Goal: Information Seeking & Learning: Understand process/instructions

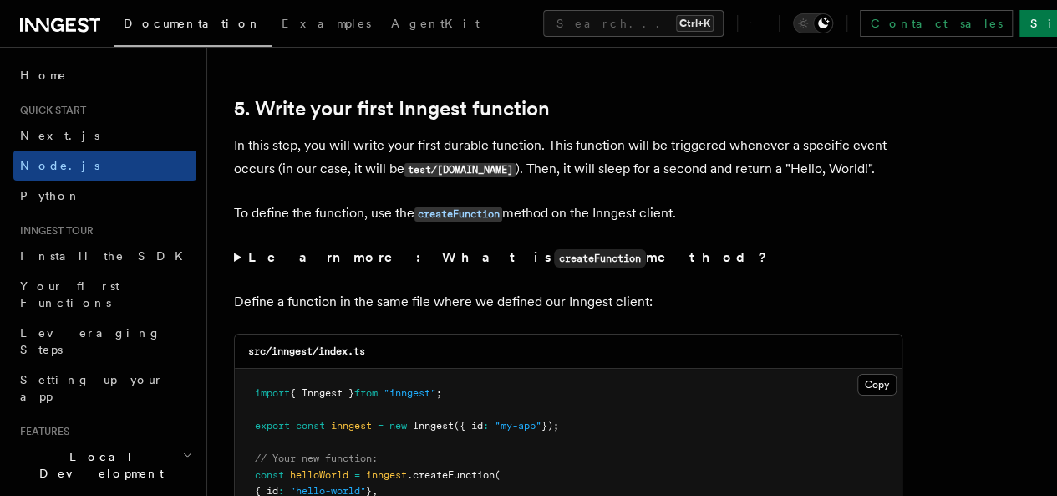
scroll to position [3105, 0]
drag, startPoint x: 528, startPoint y: 297, endPoint x: 229, endPoint y: 242, distance: 304.1
click at [742, 225] on p "To define the function, use the createFunction method on the Inngest client." at bounding box center [568, 213] width 669 height 24
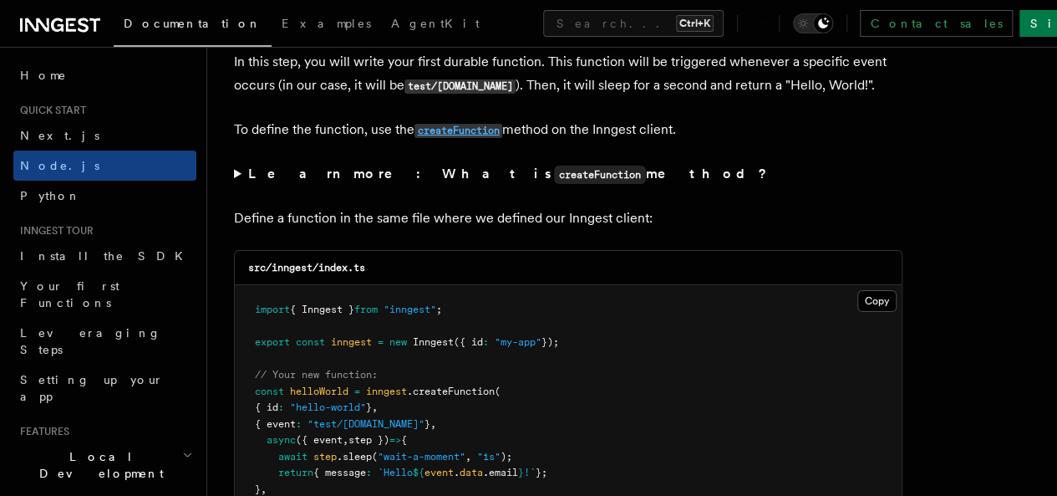
scroll to position [3189, 0]
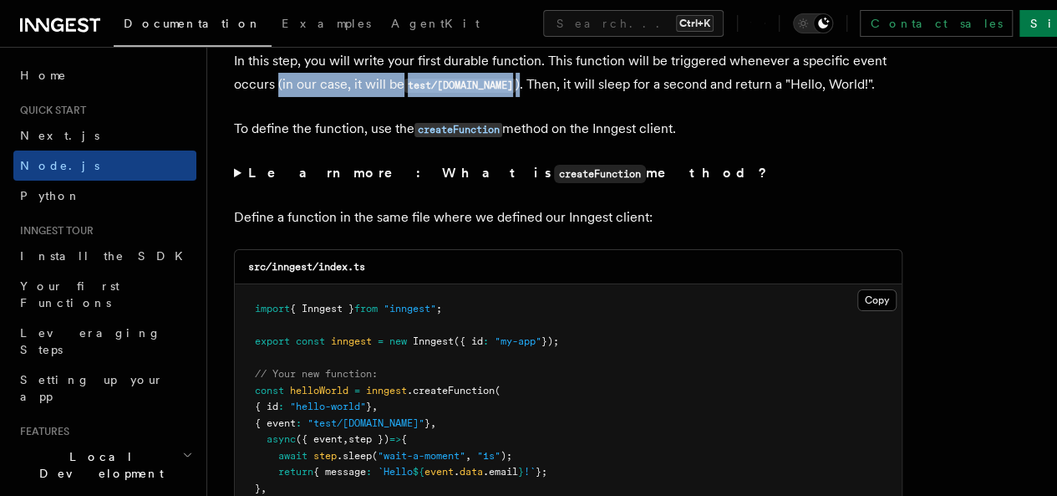
drag, startPoint x: 546, startPoint y: 94, endPoint x: 312, endPoint y: 100, distance: 234.1
click at [312, 97] on p "In this step, you will write your first durable function. This function will be…" at bounding box center [568, 73] width 669 height 48
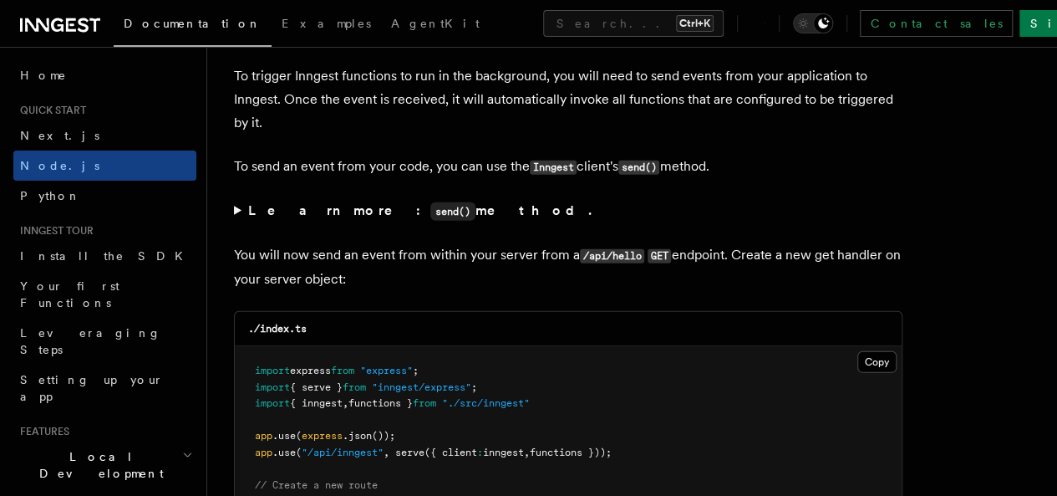
scroll to position [8653, 0]
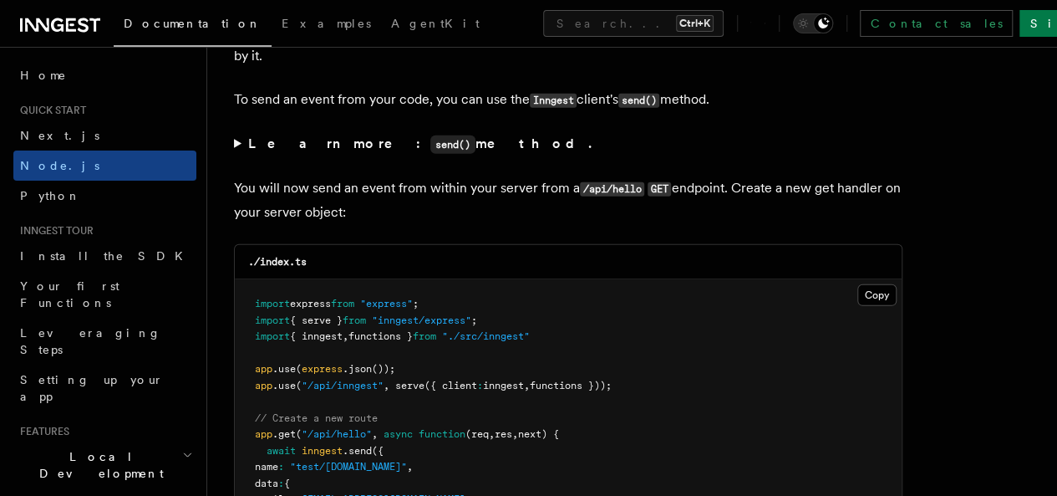
scroll to position [8741, 0]
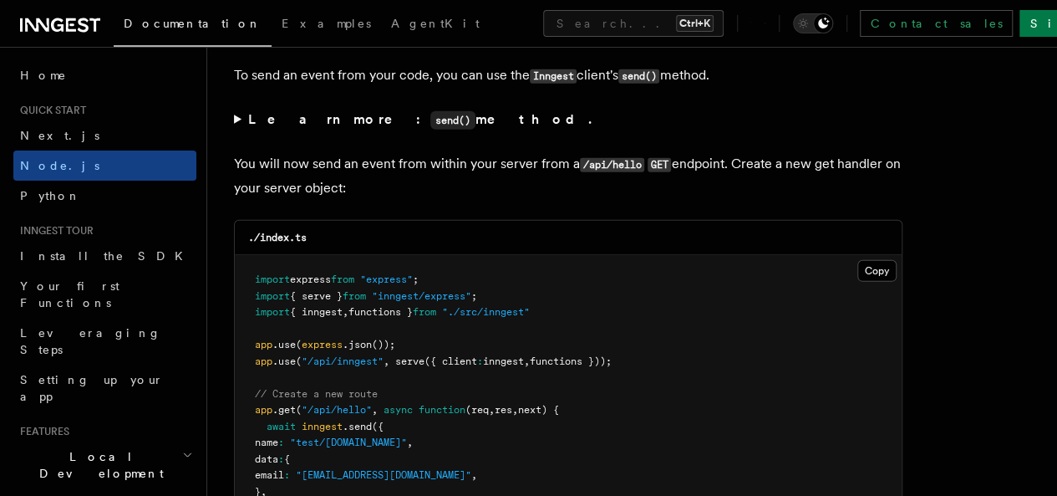
click at [565, 255] on pre "import express from "express" ; import { serve } from "inngest/express" ; impor…" at bounding box center [568, 443] width 667 height 376
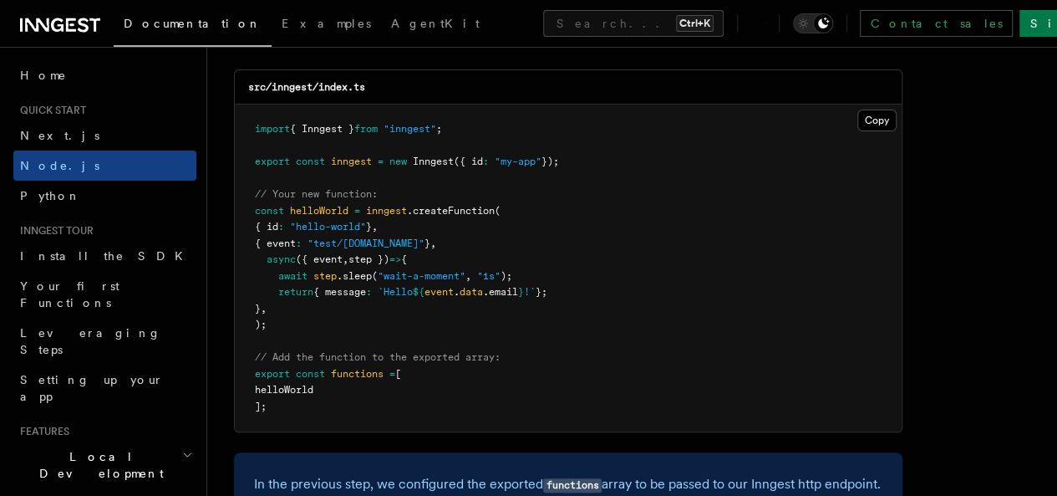
scroll to position [3369, 0]
